Goal: Task Accomplishment & Management: Manage account settings

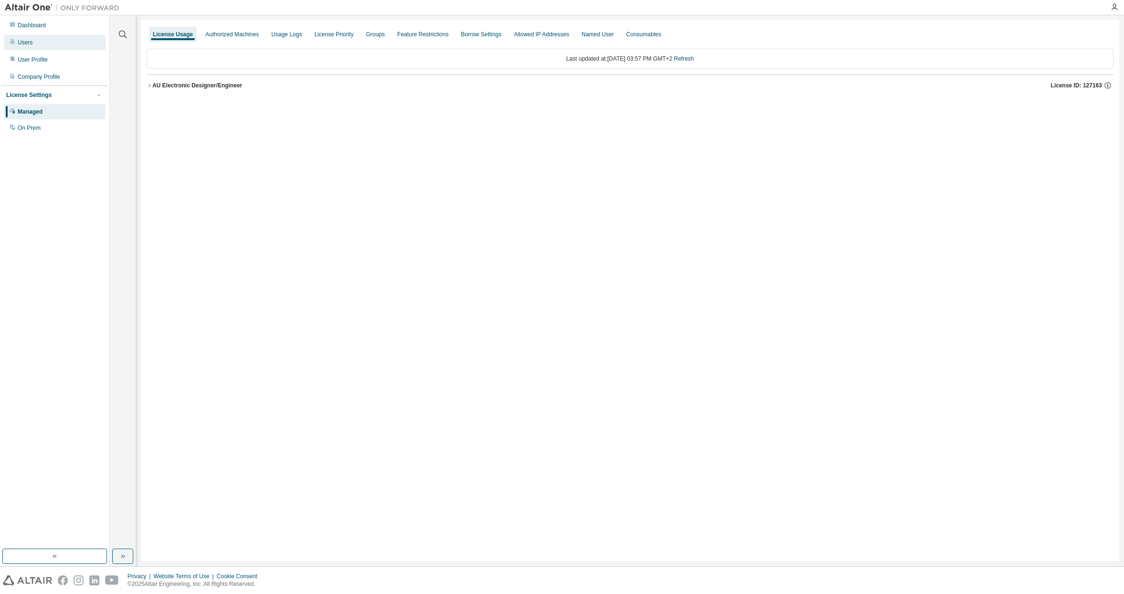
click at [43, 41] on div "Users" at bounding box center [55, 42] width 102 height 15
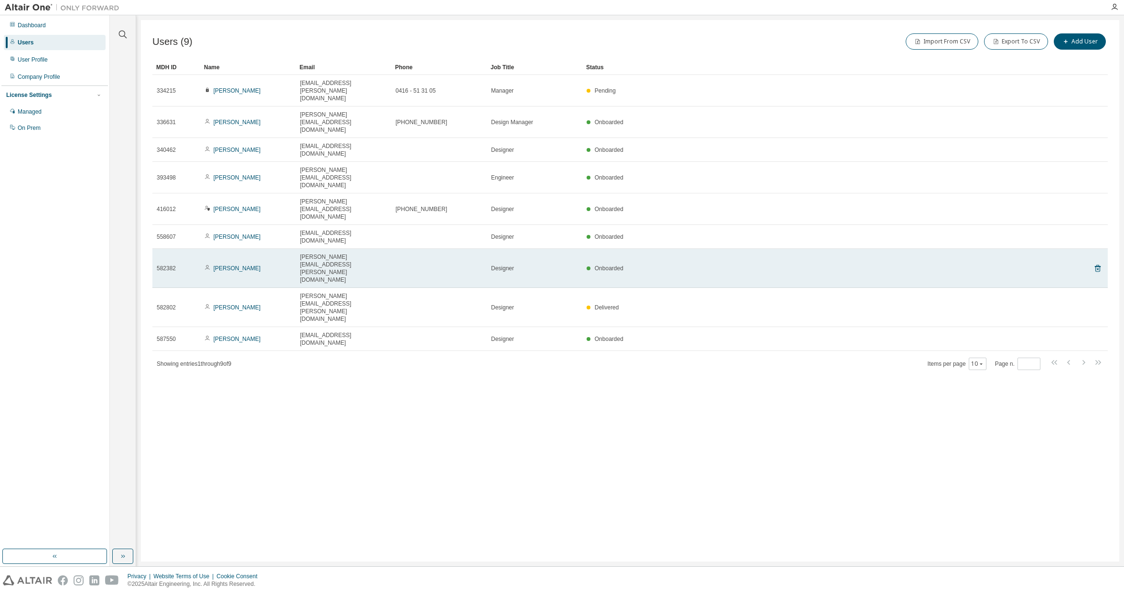
click at [188, 265] on div "582382" at bounding box center [176, 269] width 39 height 8
click at [1099, 268] on icon at bounding box center [1098, 269] width 2 height 2
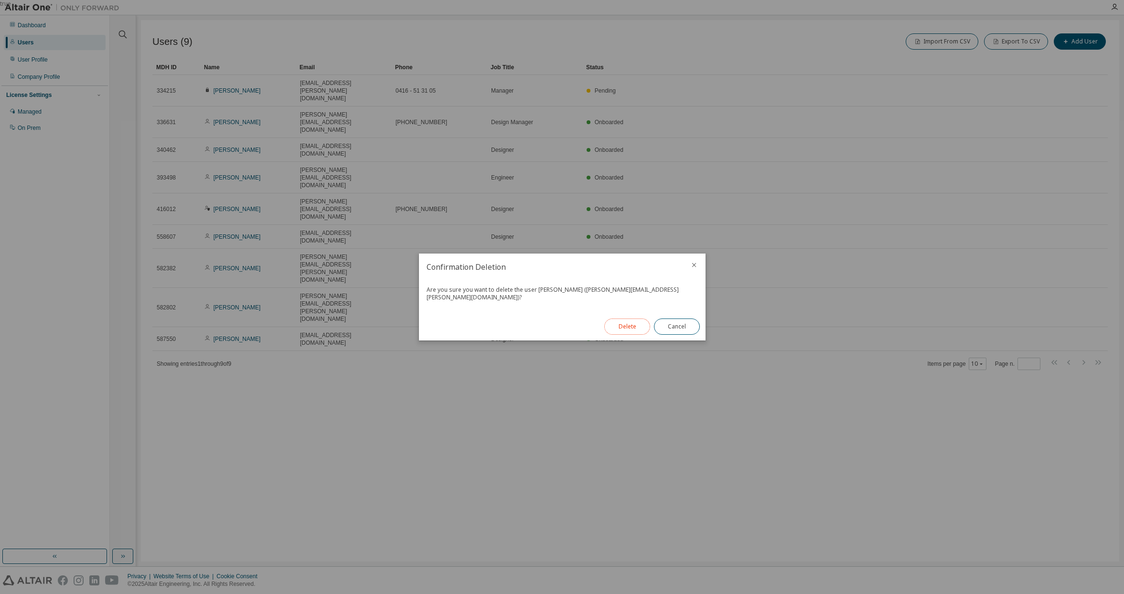
click at [630, 321] on button "Delete" at bounding box center [628, 327] width 46 height 16
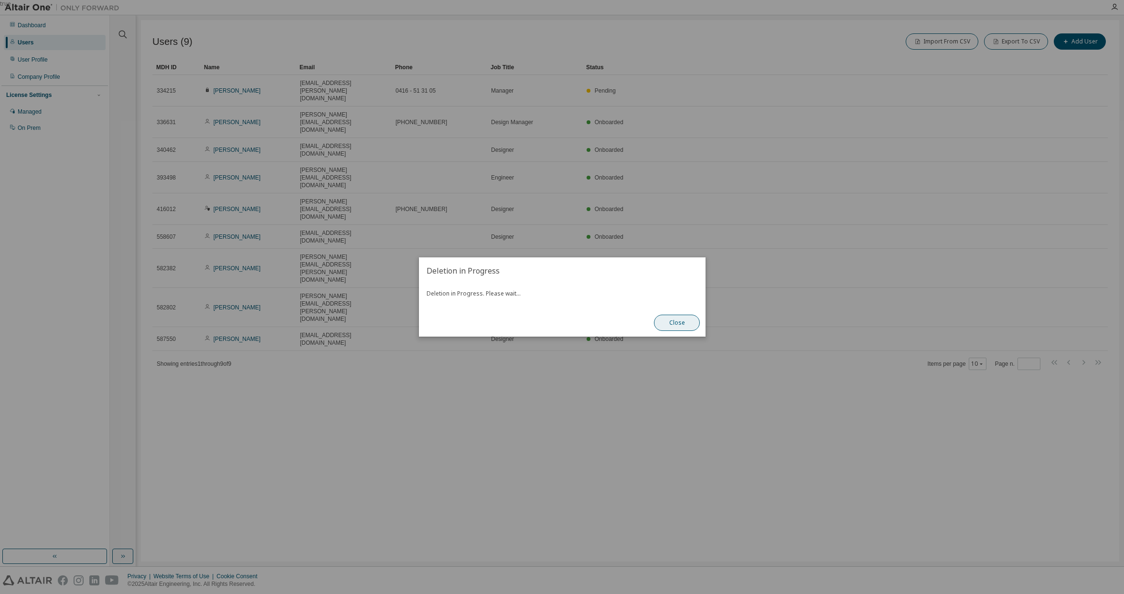
click at [681, 324] on button "Close" at bounding box center [677, 323] width 46 height 16
click at [684, 323] on button "Close" at bounding box center [677, 323] width 46 height 16
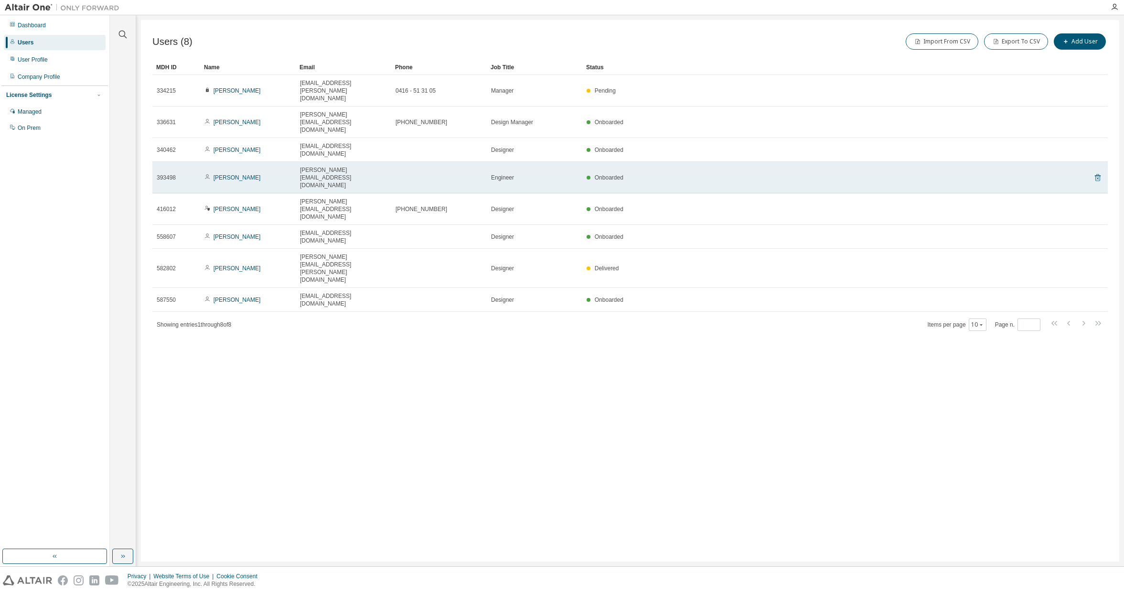
click at [1099, 172] on icon at bounding box center [1098, 177] width 9 height 11
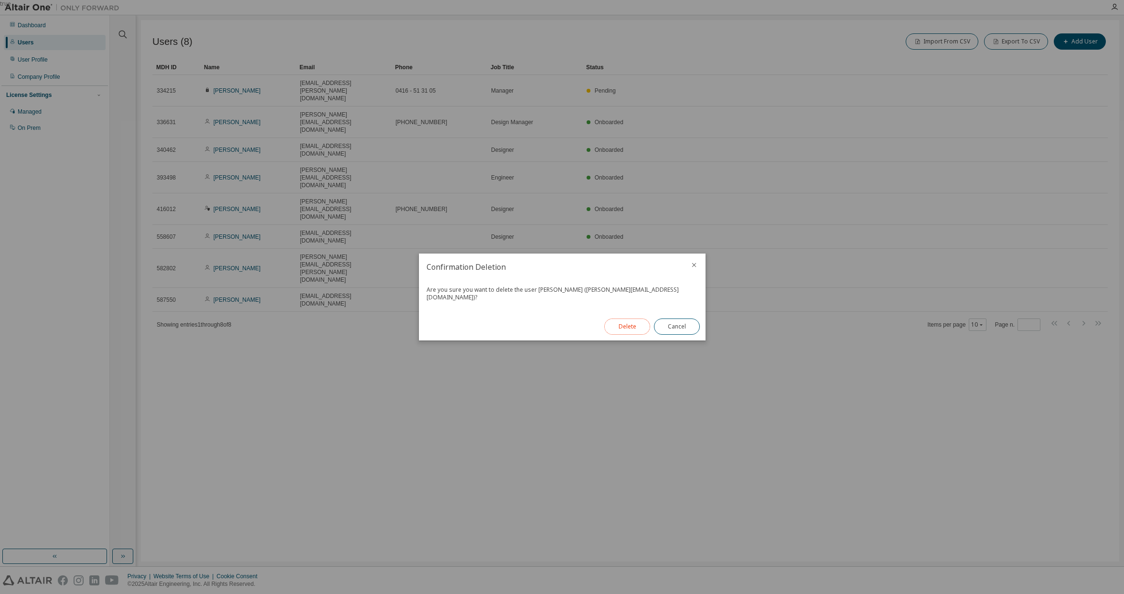
click at [616, 331] on button "Delete" at bounding box center [628, 327] width 46 height 16
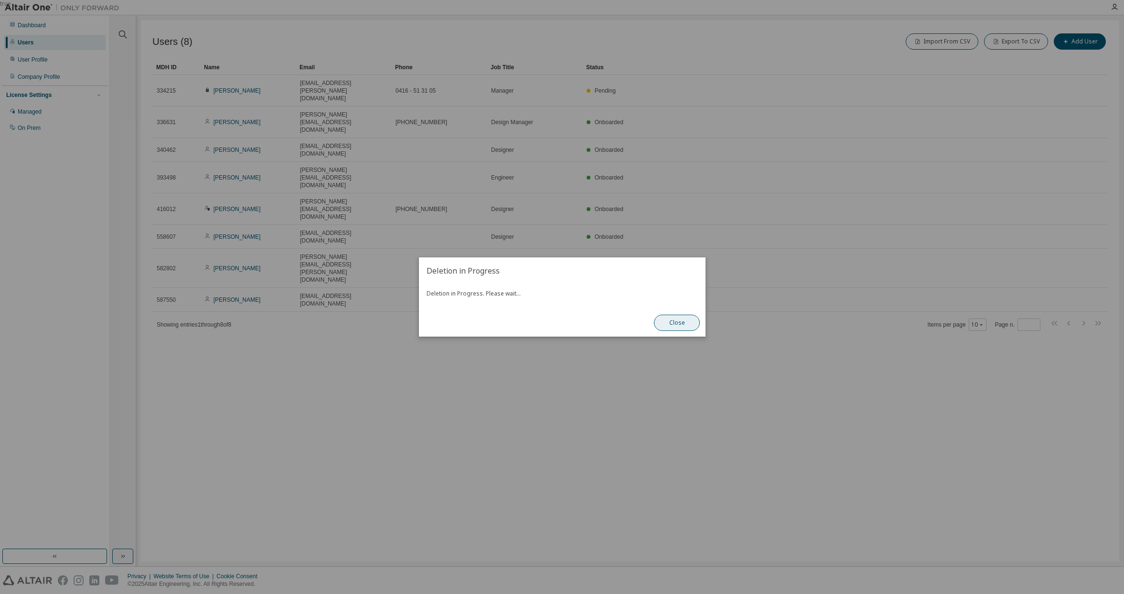
click at [679, 324] on button "Close" at bounding box center [677, 323] width 46 height 16
click at [264, 248] on div "true" at bounding box center [562, 297] width 1124 height 594
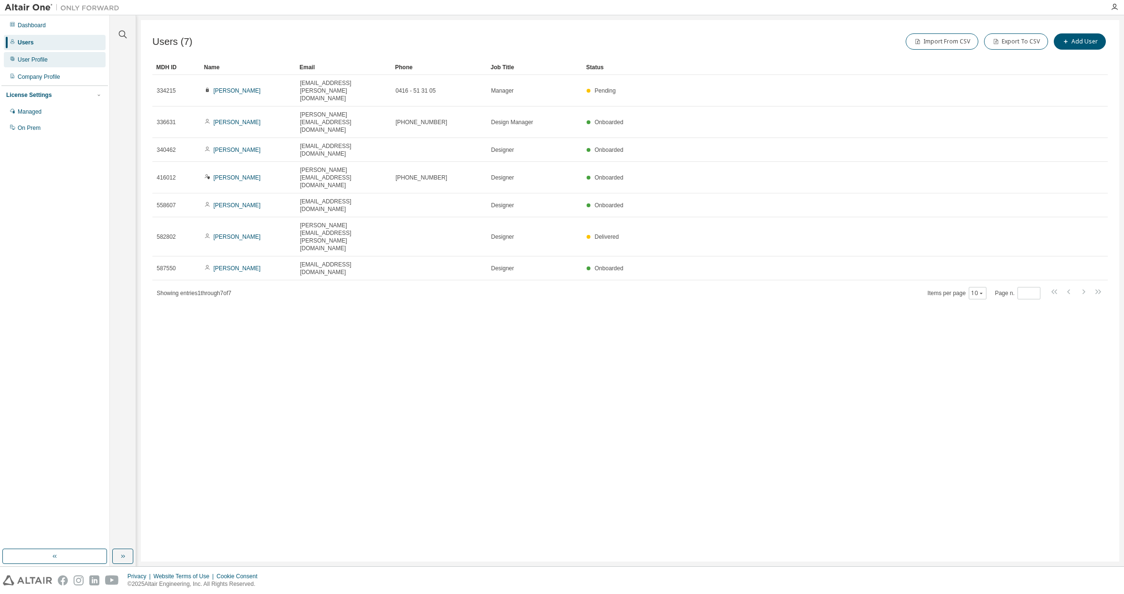
click at [49, 63] on div "User Profile" at bounding box center [55, 59] width 102 height 15
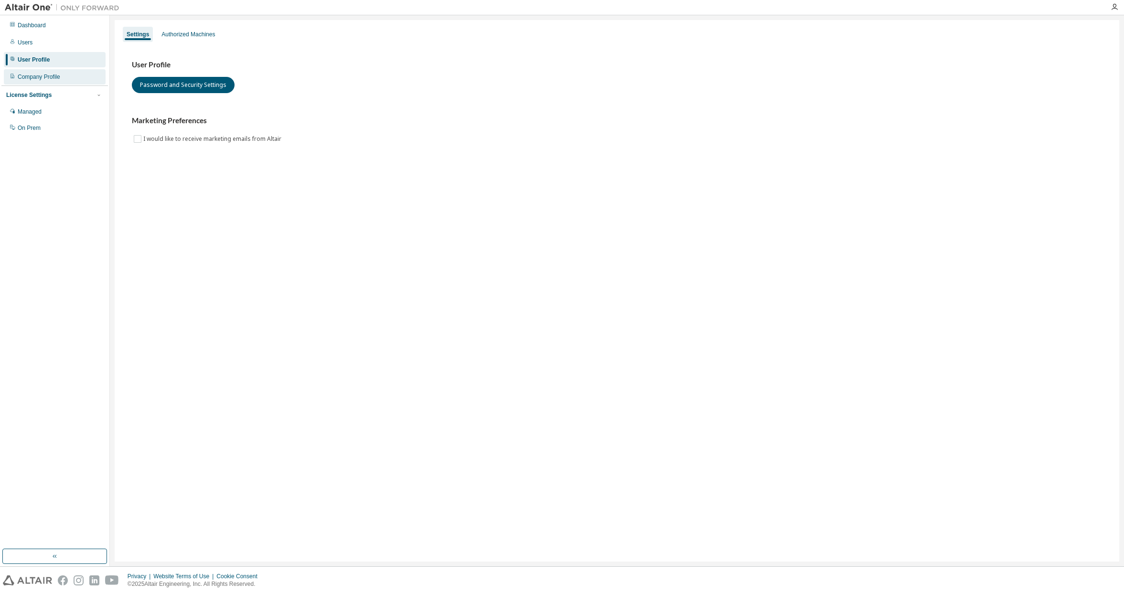
click at [43, 75] on div "Company Profile" at bounding box center [39, 77] width 43 height 8
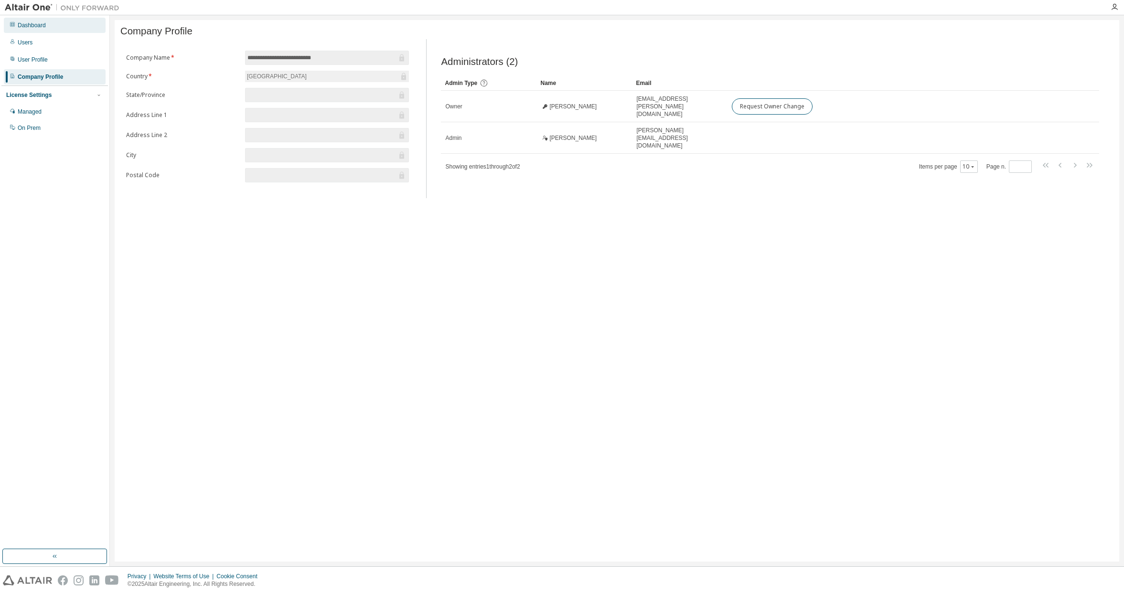
click at [43, 23] on div "Dashboard" at bounding box center [32, 26] width 28 height 8
